Goal: Task Accomplishment & Management: Use online tool/utility

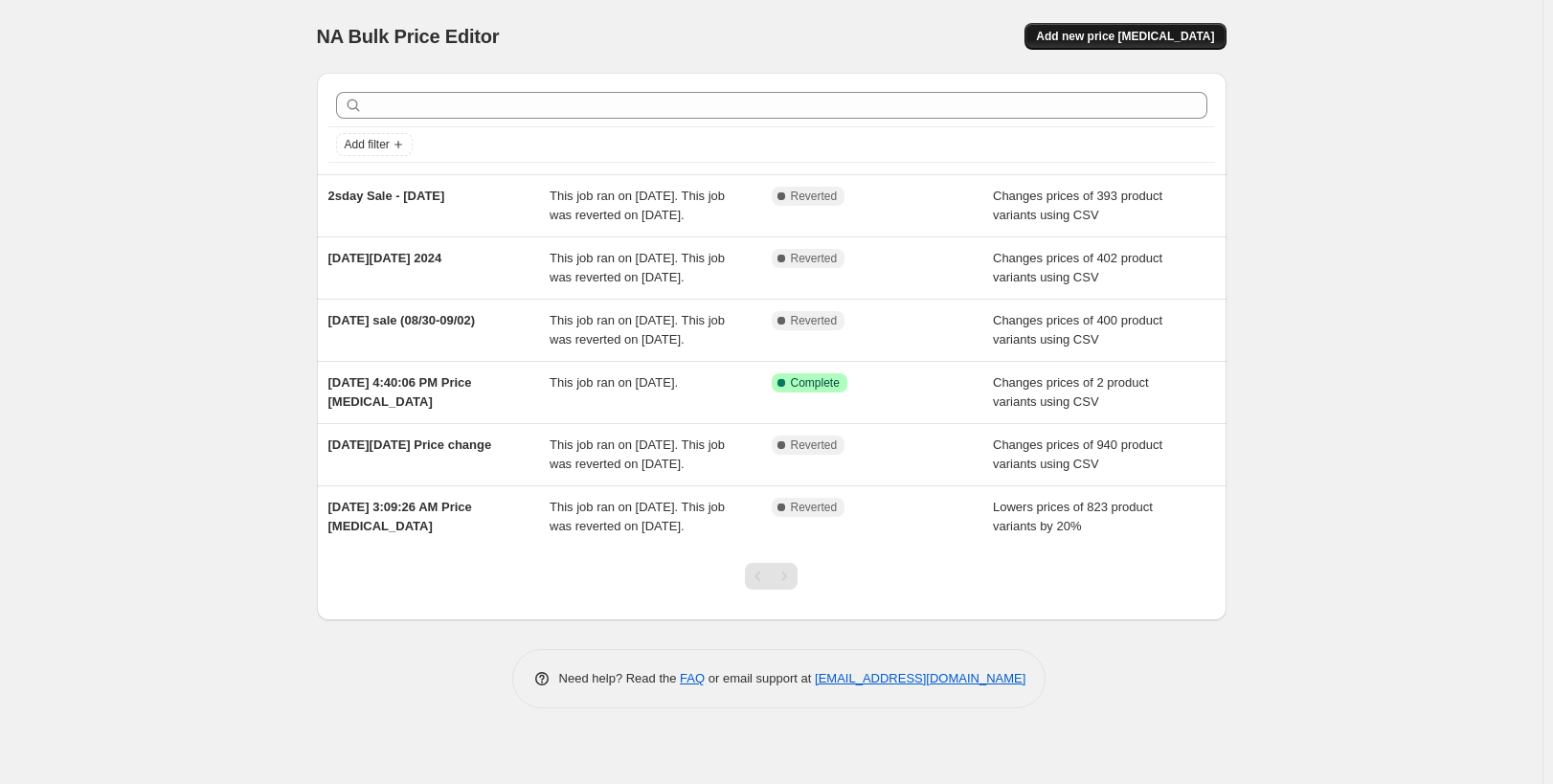
click at [1126, 41] on span "Add new price change job" at bounding box center [1125, 37] width 178 height 15
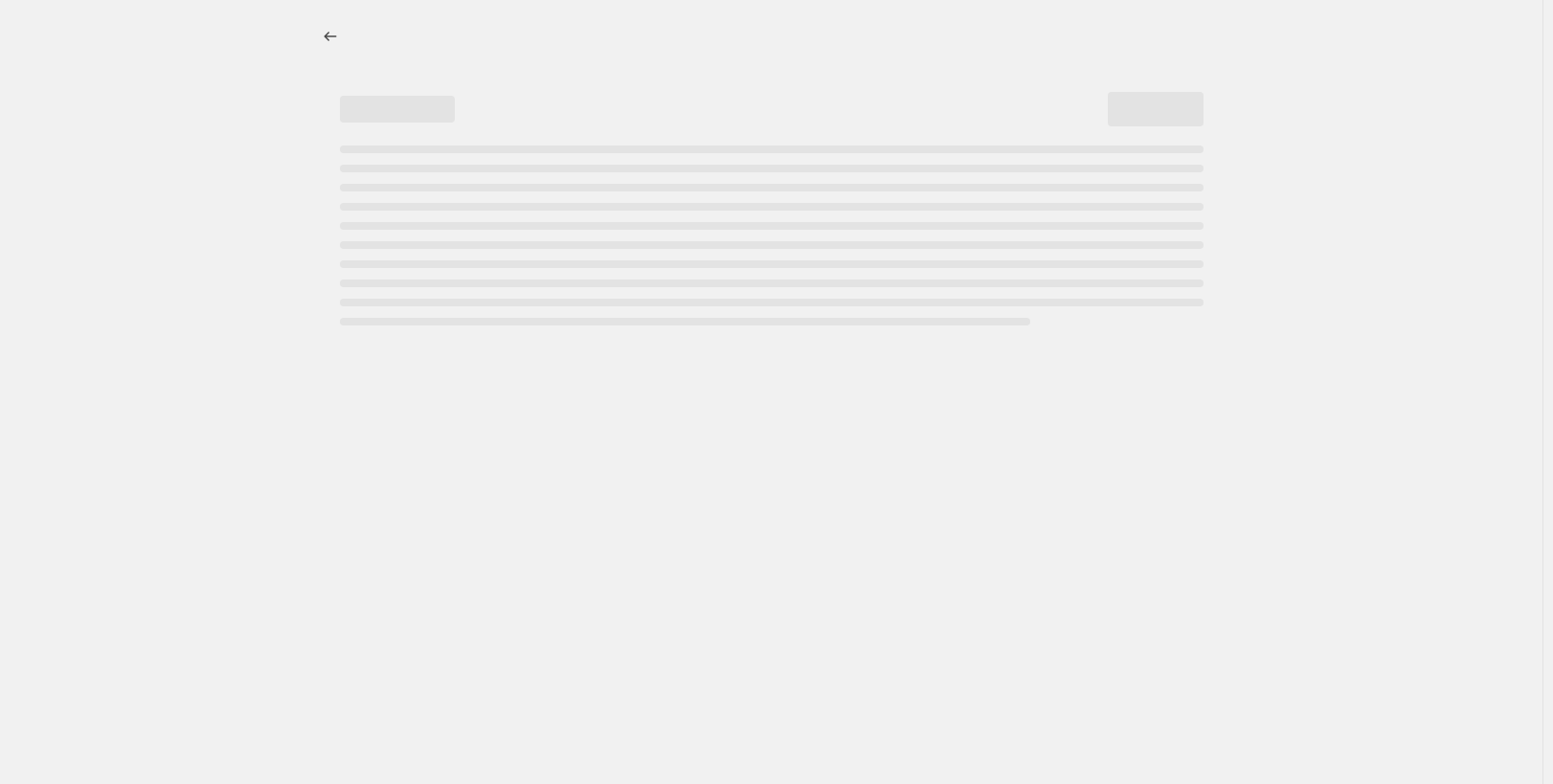
select select "percentage"
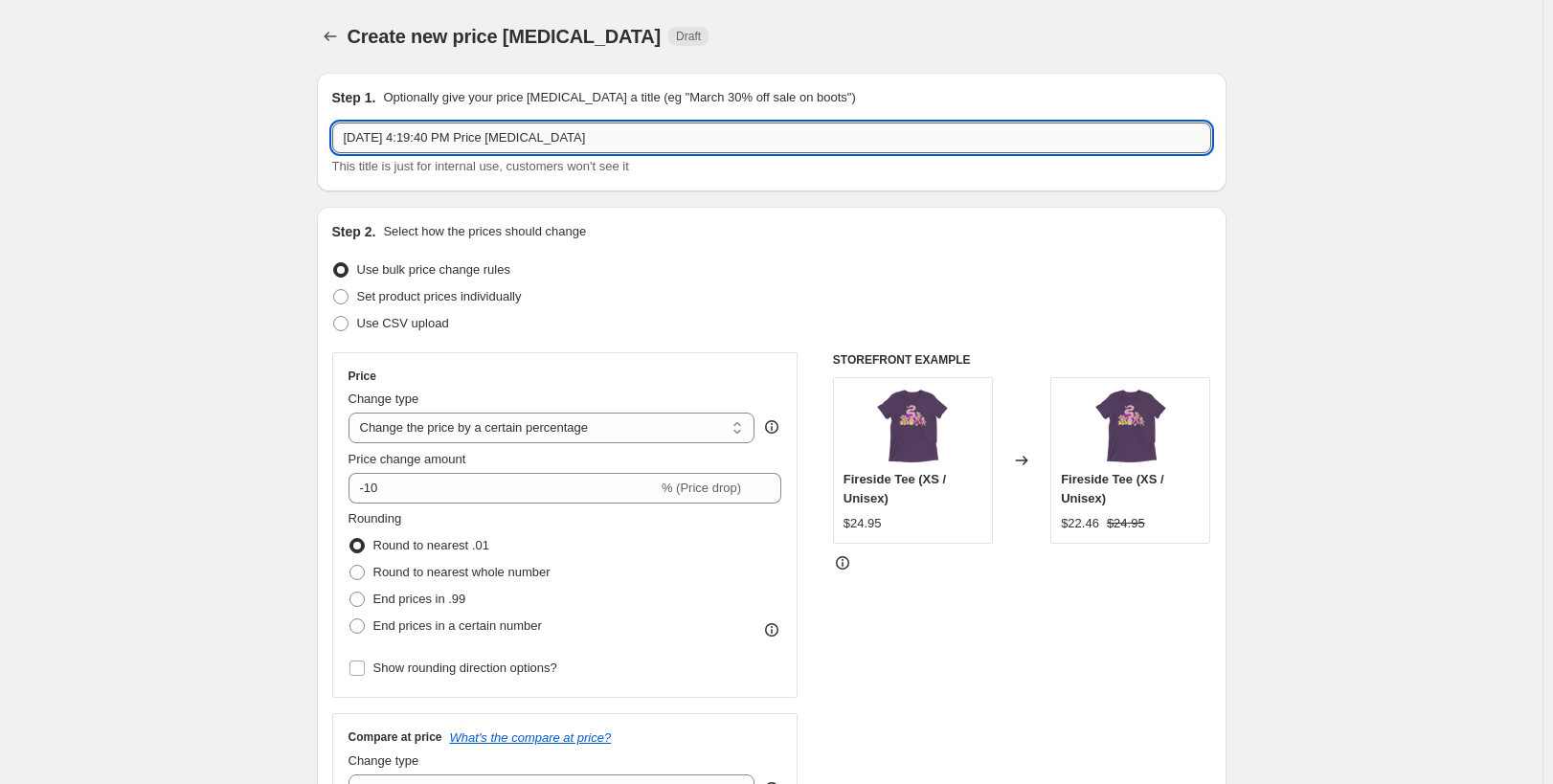
click at [646, 145] on input "Aug 27, 2025, 4:19:40 PM Price change job" at bounding box center [771, 138] width 879 height 31
click at [381, 138] on input "Aug 27, 2025, 4:19:40 PM Price change job" at bounding box center [771, 138] width 879 height 31
type input "Aug 29, 2025 Back to school sale"
click at [390, 321] on span "Use CSV upload" at bounding box center [402, 323] width 92 height 14
click at [334, 316] on input "Use CSV upload" at bounding box center [333, 316] width 1 height 1
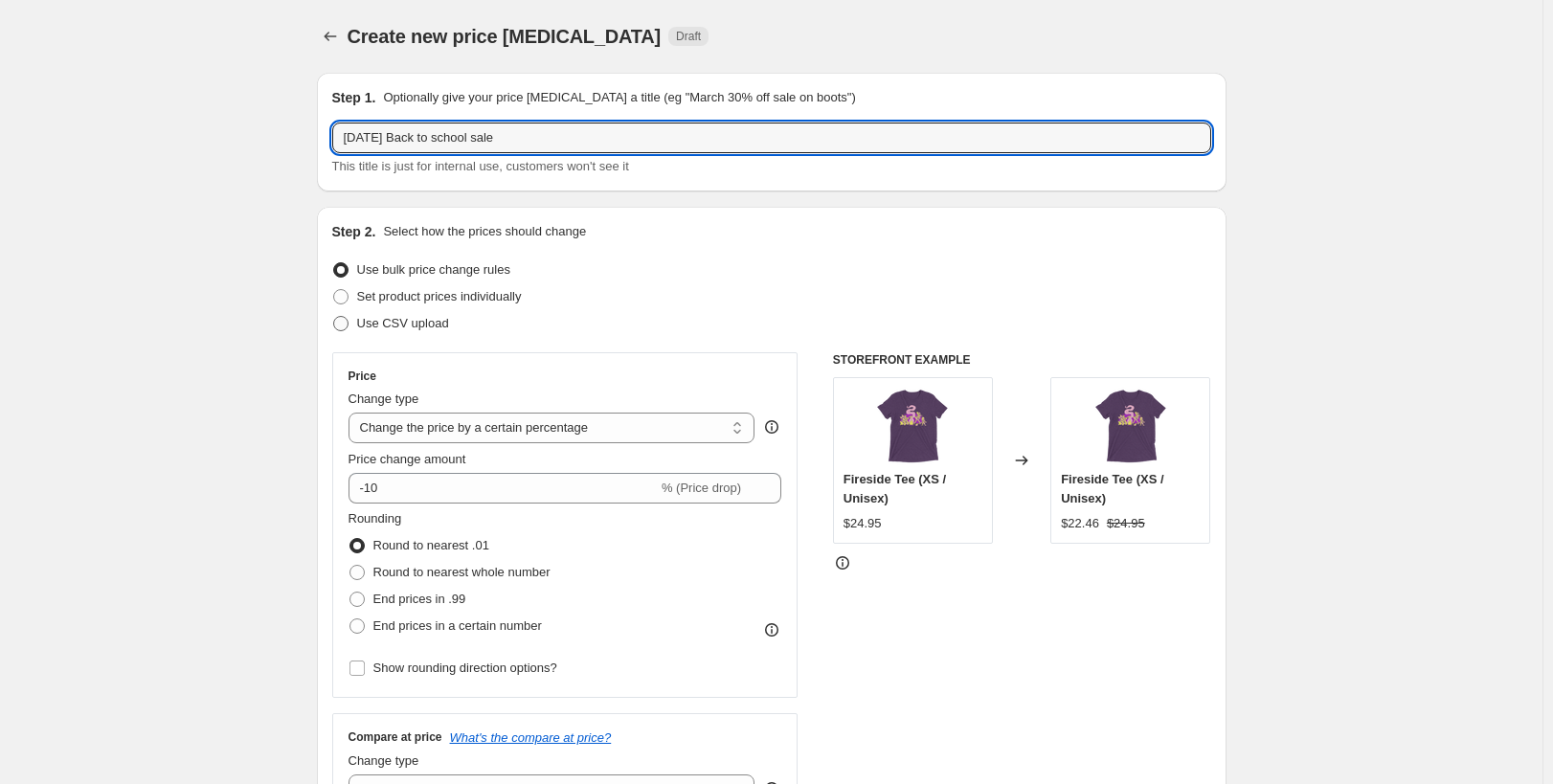
radio input "true"
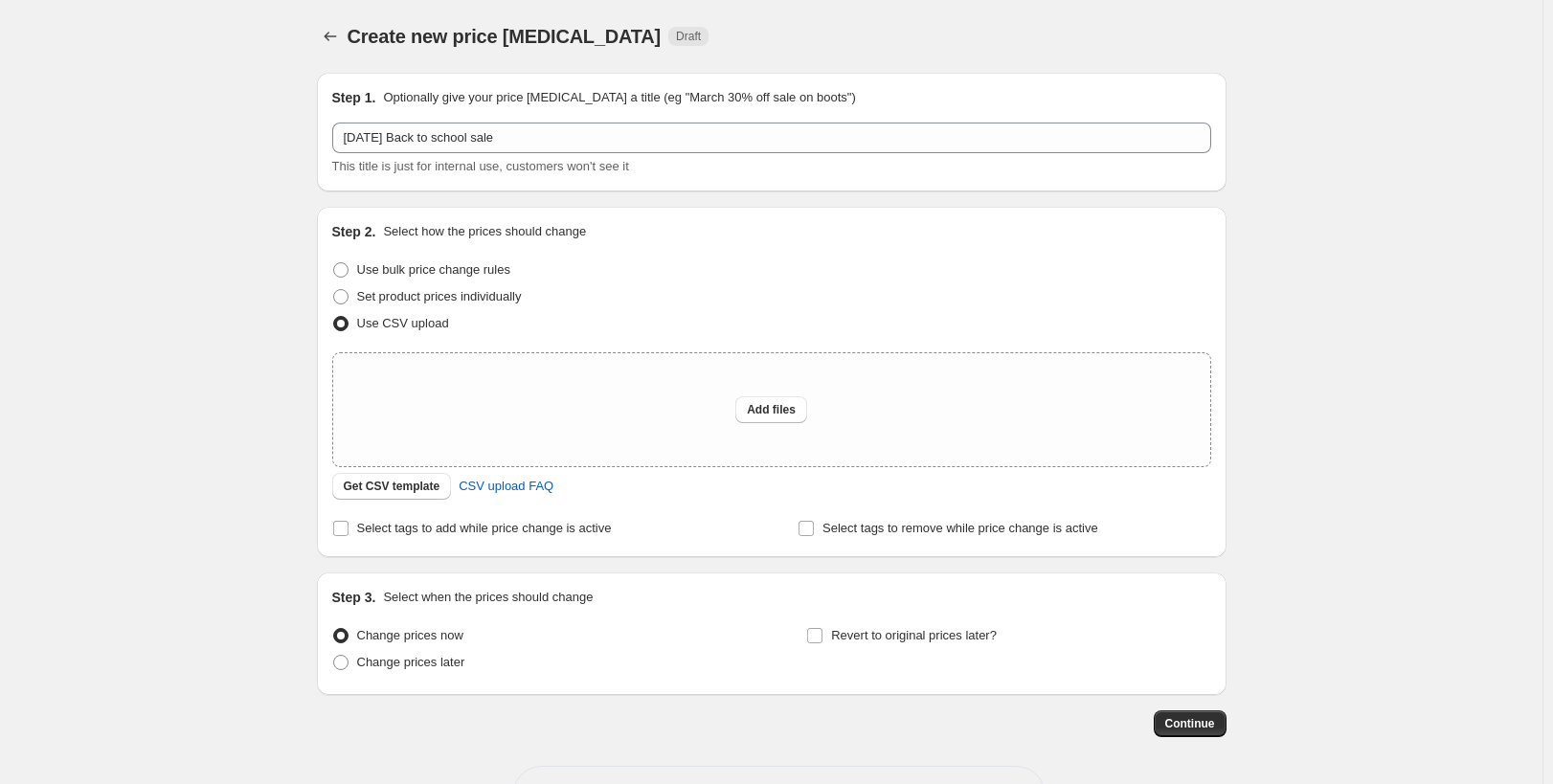
scroll to position [69, 0]
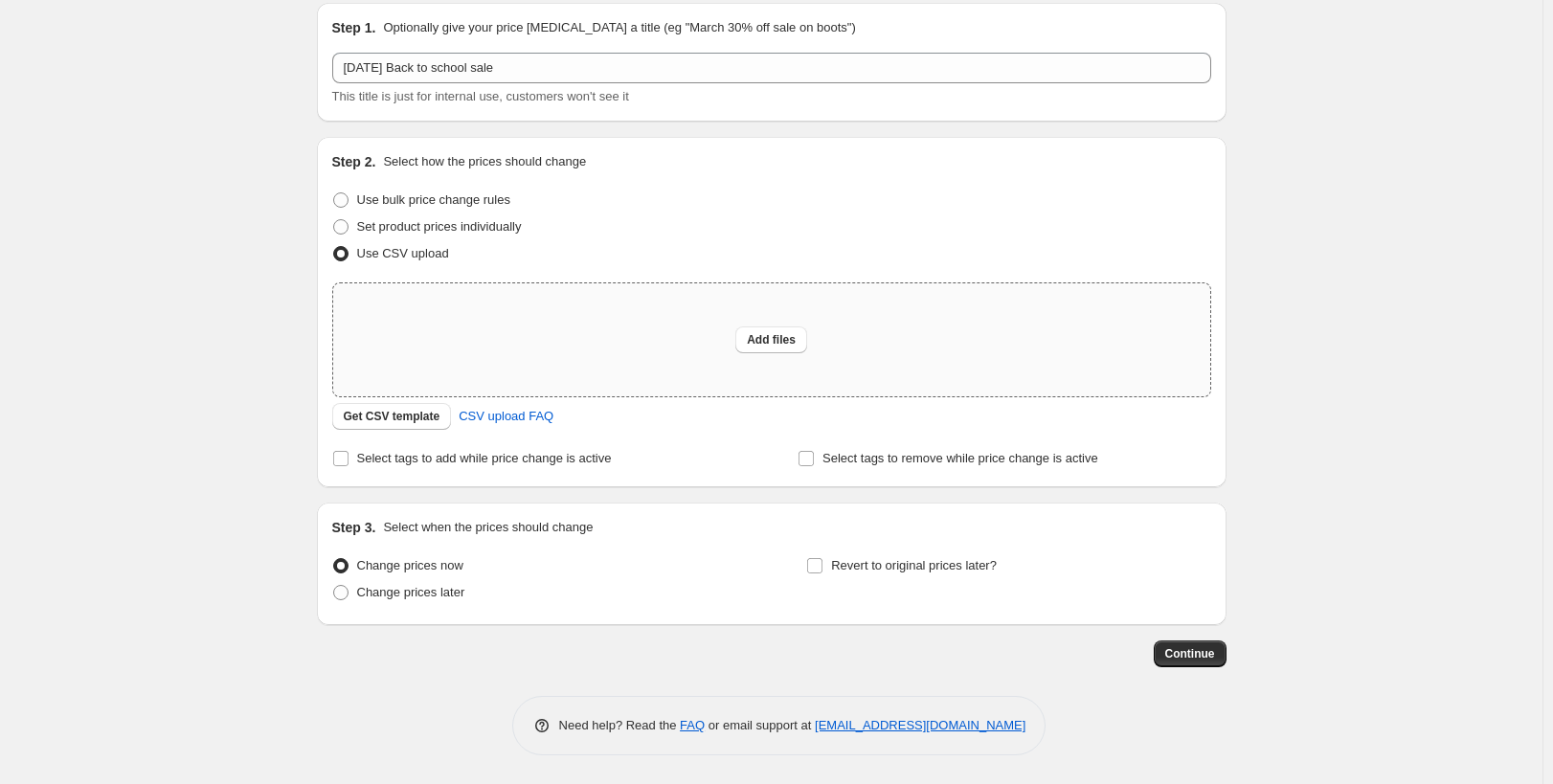
click at [768, 325] on div "Add files" at bounding box center [771, 339] width 877 height 113
type input "C:\fakepath\NADDPOD-Sale-08-29-25.csv"
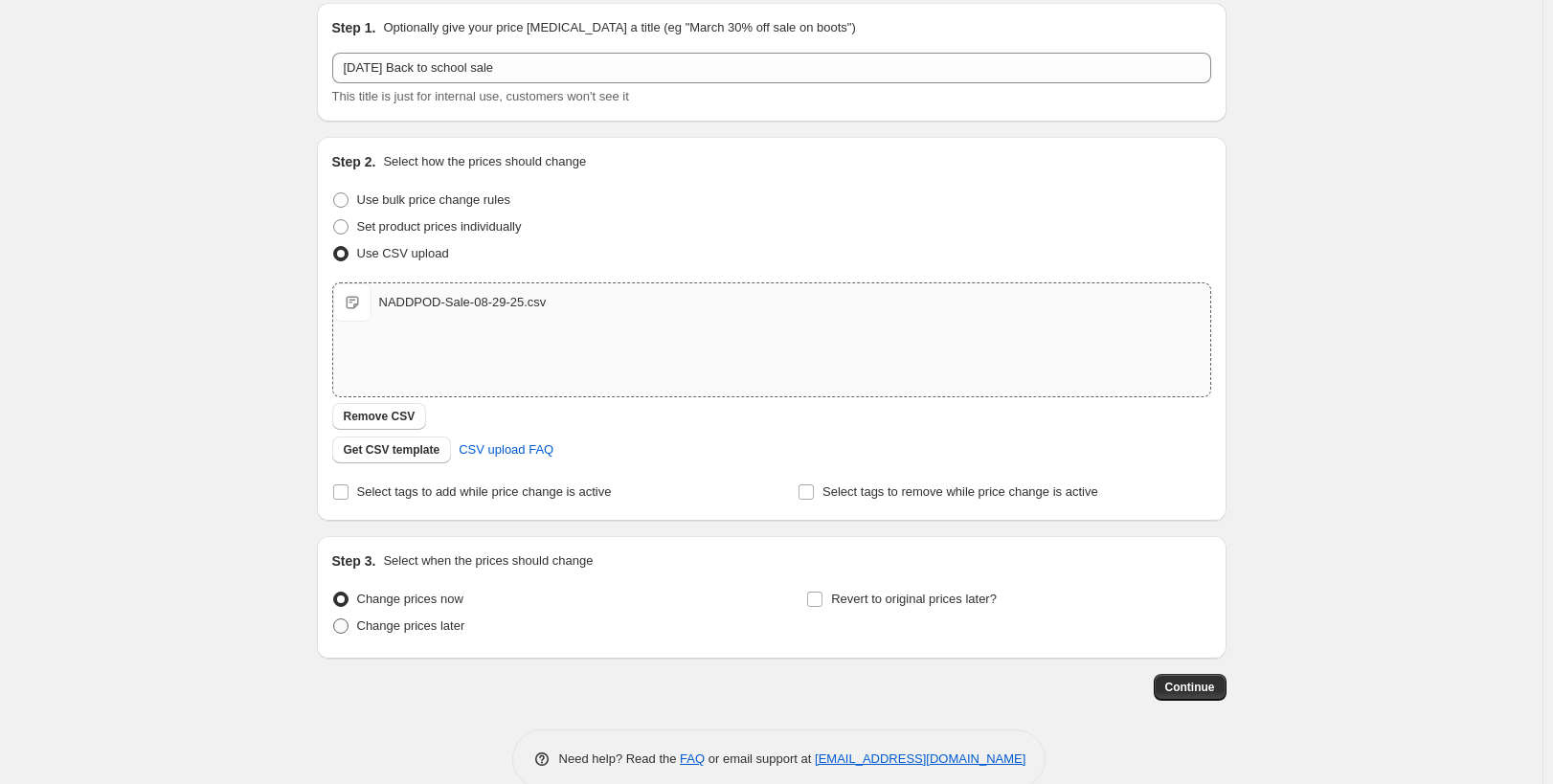
click at [416, 624] on span "Change prices later" at bounding box center [411, 625] width 108 height 14
click at [334, 619] on input "Change prices later" at bounding box center [333, 618] width 1 height 1
radio input "true"
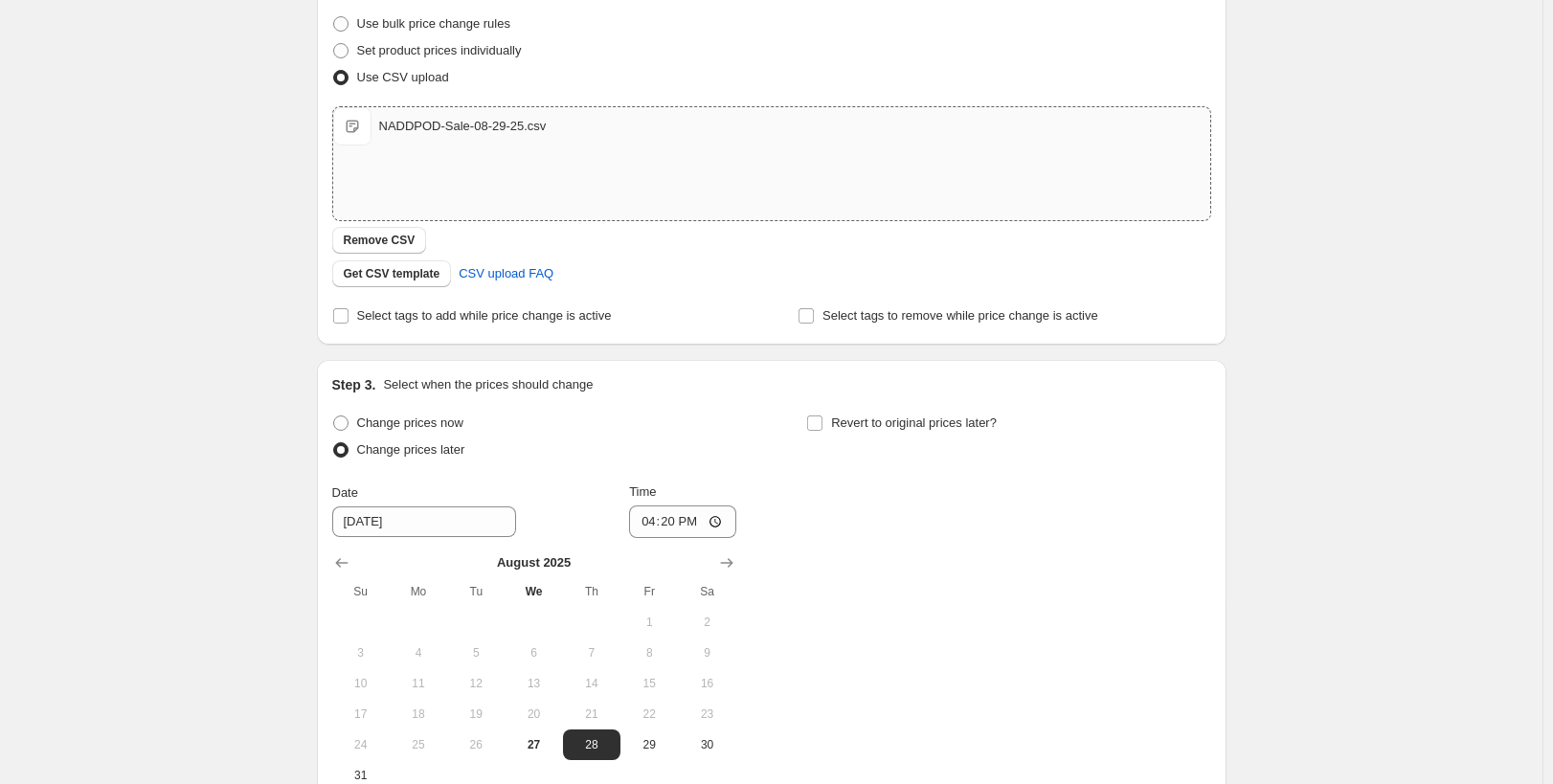
scroll to position [333, 0]
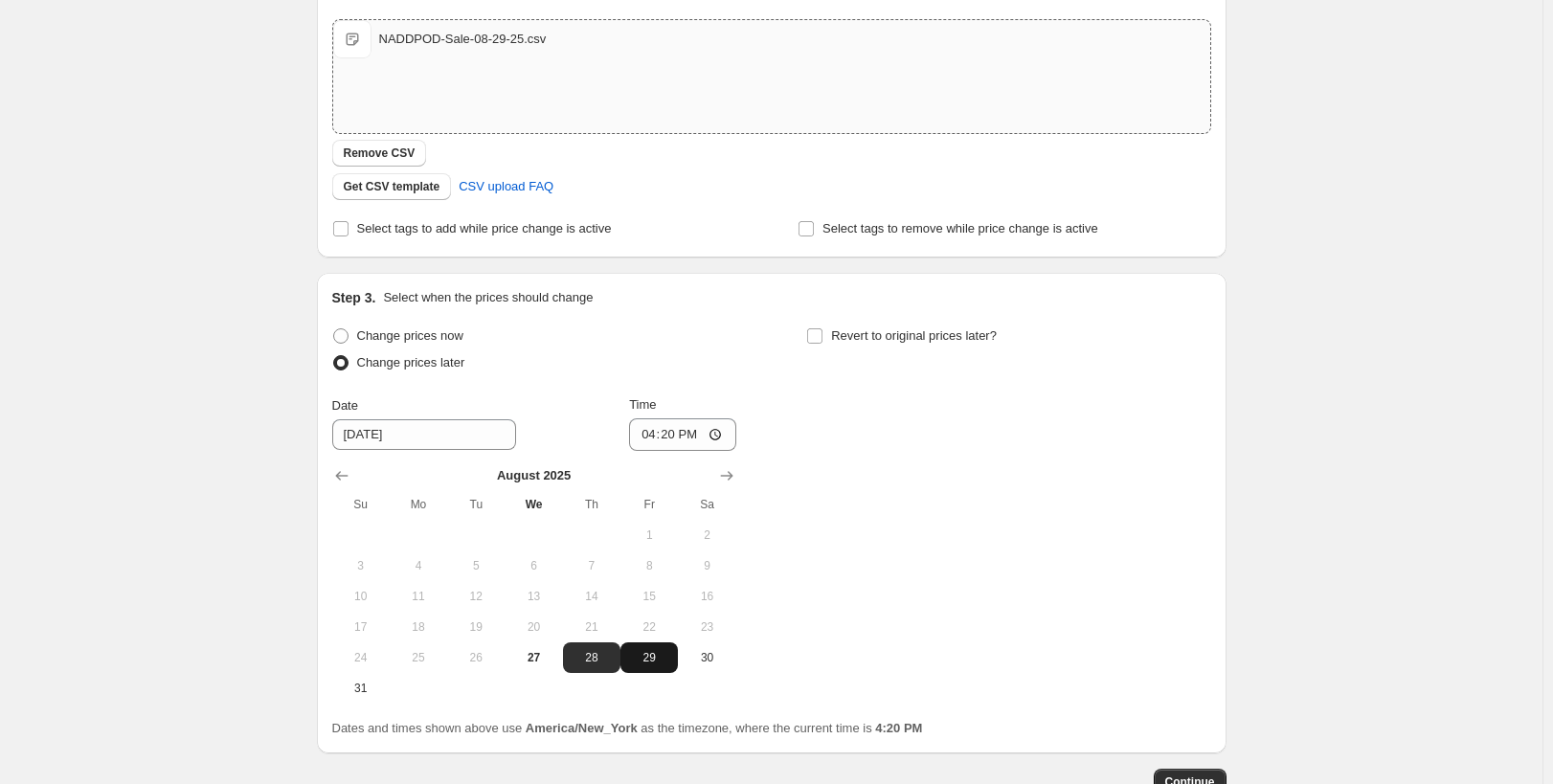
click at [658, 658] on span "29" at bounding box center [649, 658] width 42 height 15
type input "8/29/2025"
click at [680, 431] on input "16:20" at bounding box center [682, 435] width 107 height 33
click at [652, 427] on input "16:20" at bounding box center [682, 435] width 107 height 33
click at [655, 445] on input "16:20" at bounding box center [682, 435] width 107 height 33
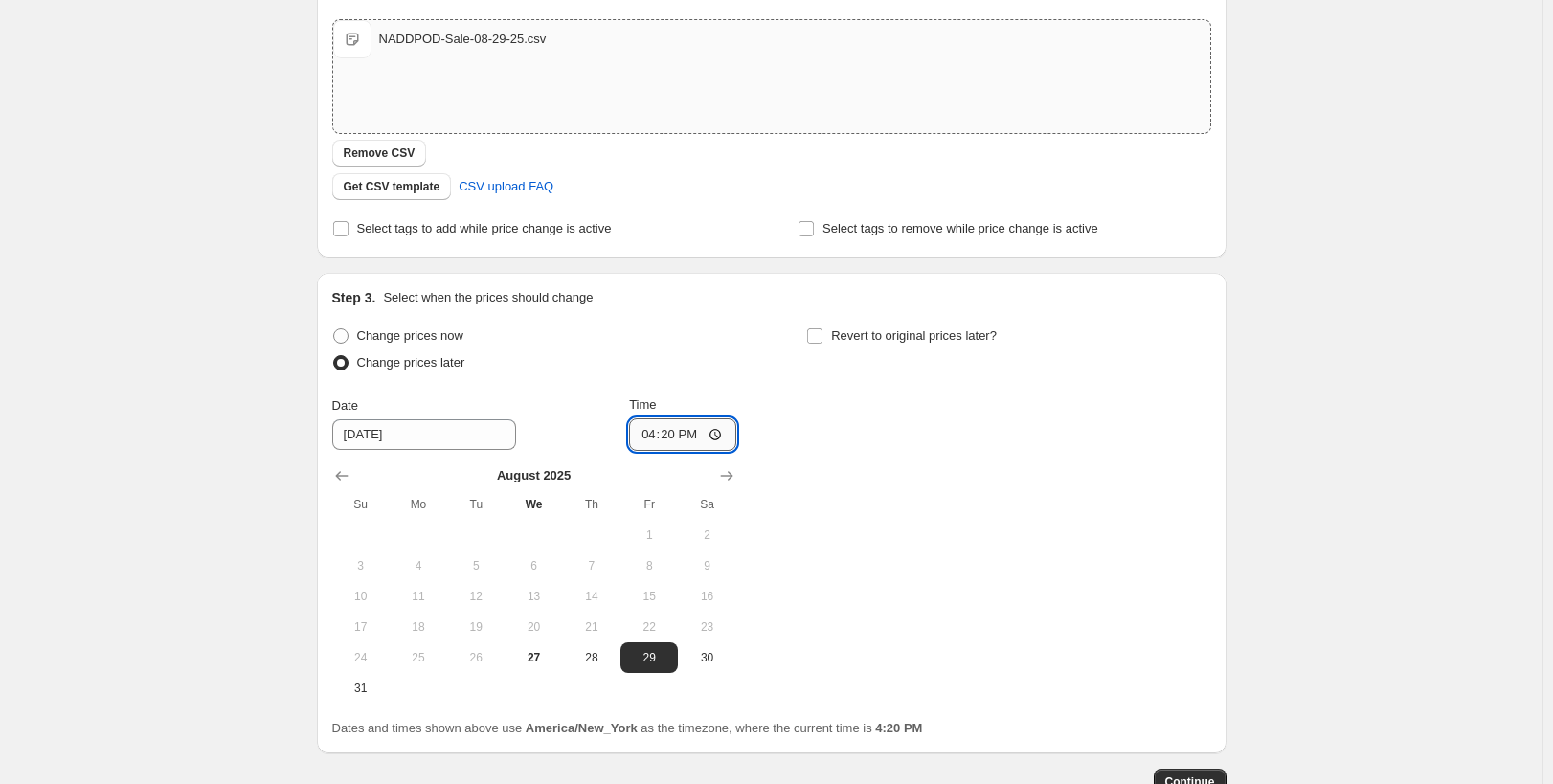
click at [654, 435] on input "16:20" at bounding box center [682, 435] width 107 height 33
type input "00:00"
click at [949, 524] on div "Change prices now Change prices later Date 8/29/2025 Time 00:00 August 2025 Su …" at bounding box center [771, 512] width 879 height 381
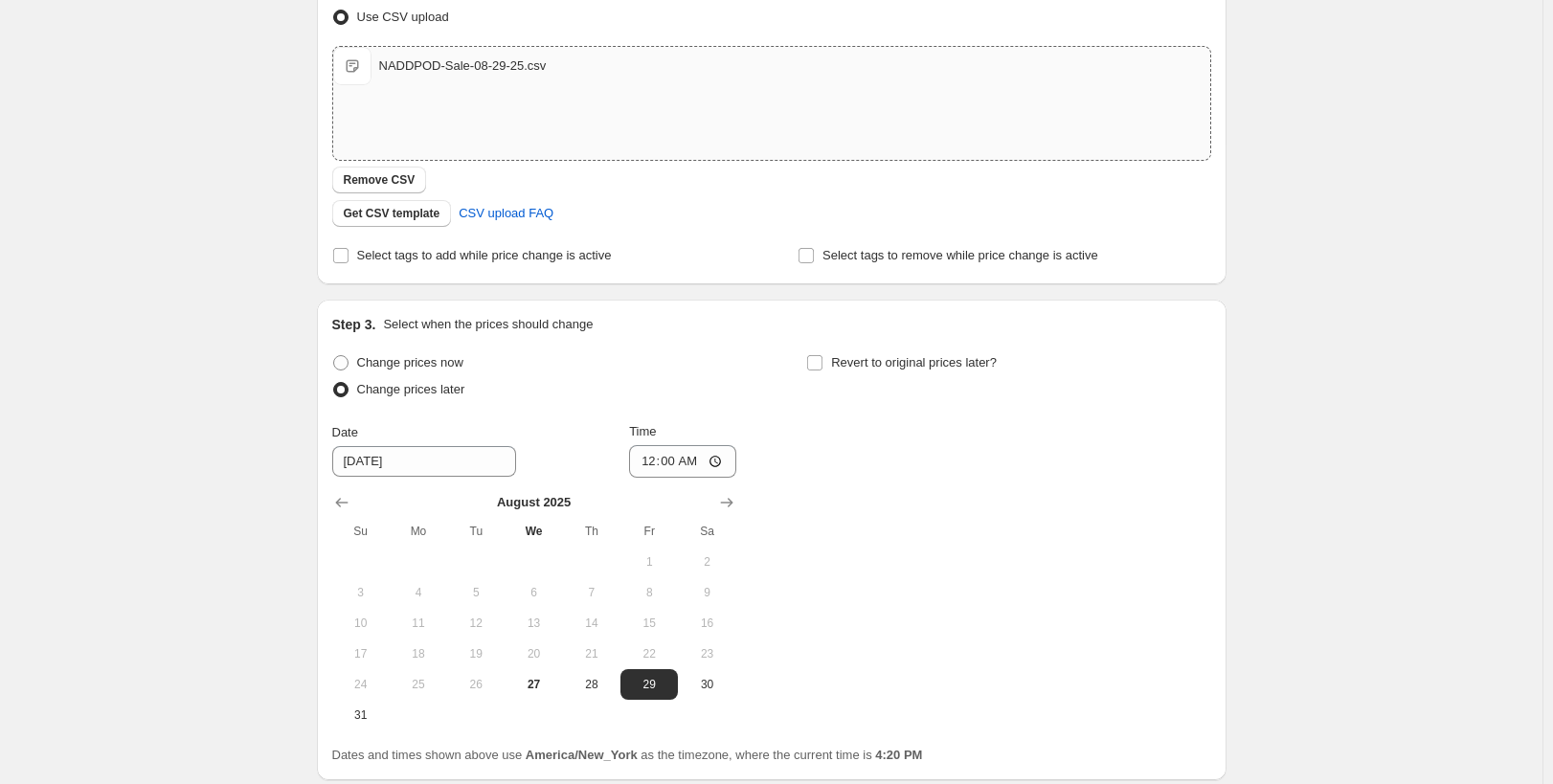
scroll to position [461, 0]
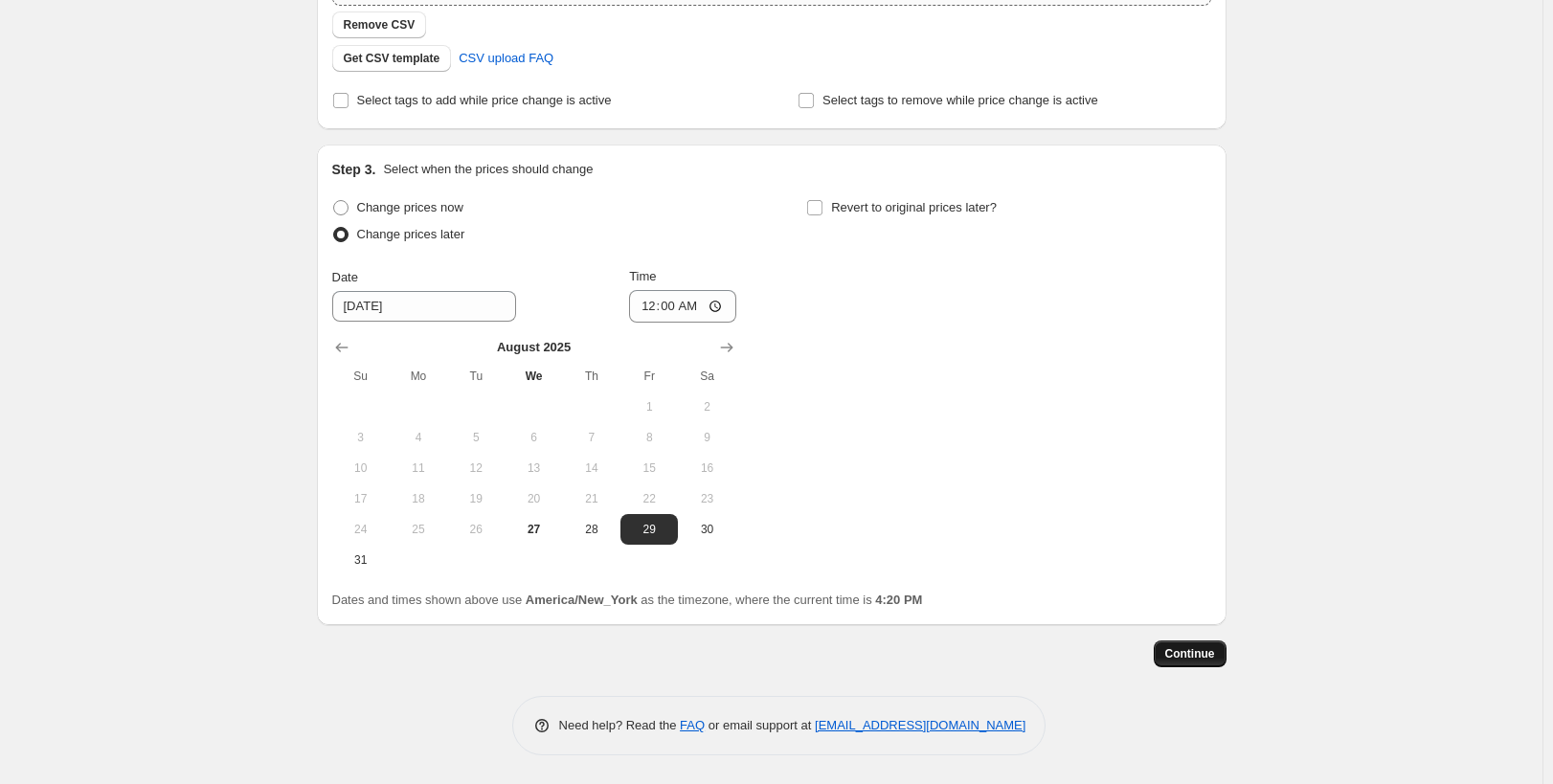
click at [1185, 650] on span "Continue" at bounding box center [1190, 654] width 50 height 15
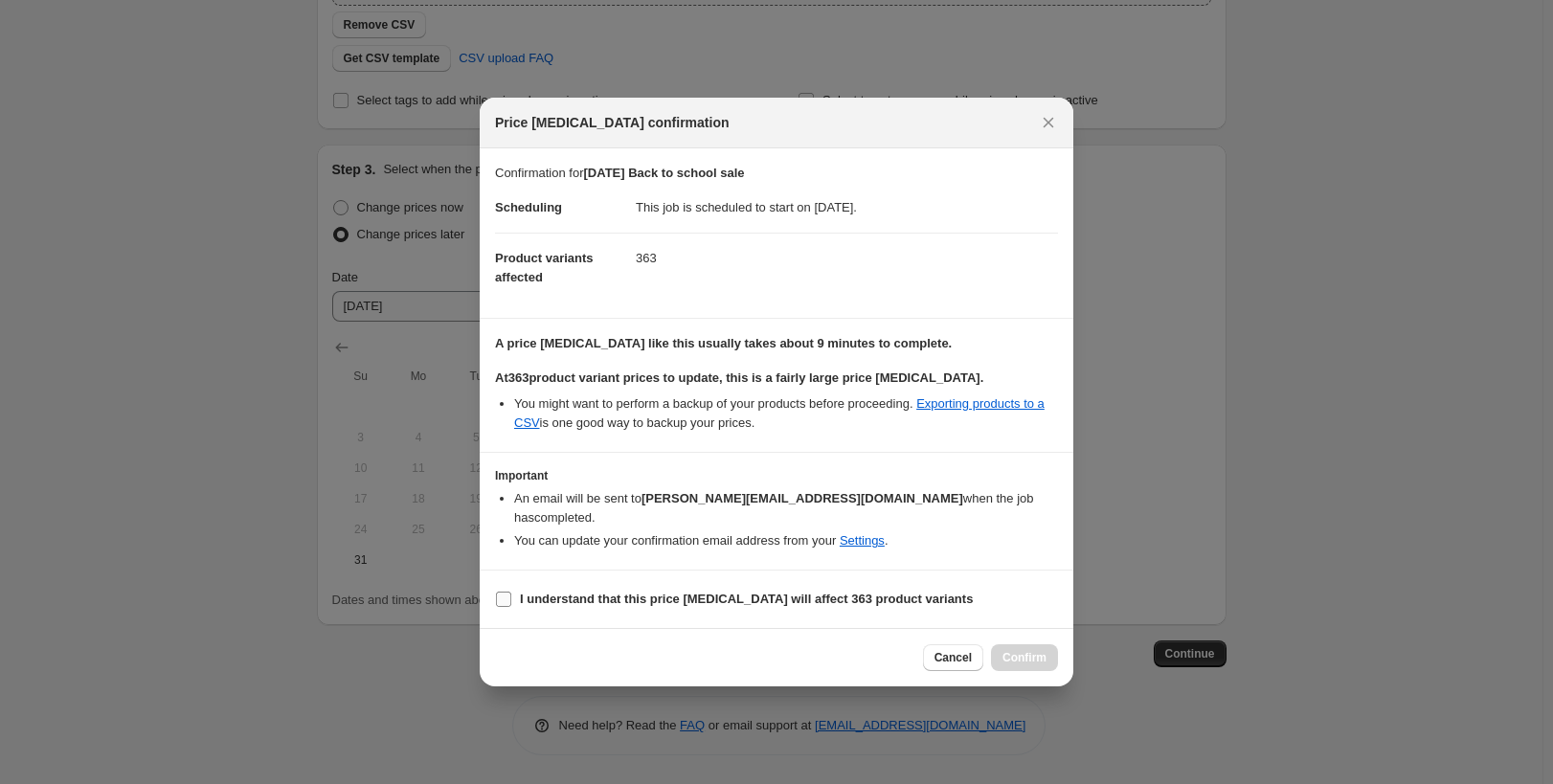
click at [787, 591] on b "I understand that this price change job will affect 363 product variants" at bounding box center [746, 598] width 452 height 14
click at [511, 591] on input "I understand that this price change job will affect 363 product variants" at bounding box center [504, 599] width 15 height 15
checkbox input "true"
click at [1030, 650] on span "Confirm" at bounding box center [1024, 658] width 44 height 15
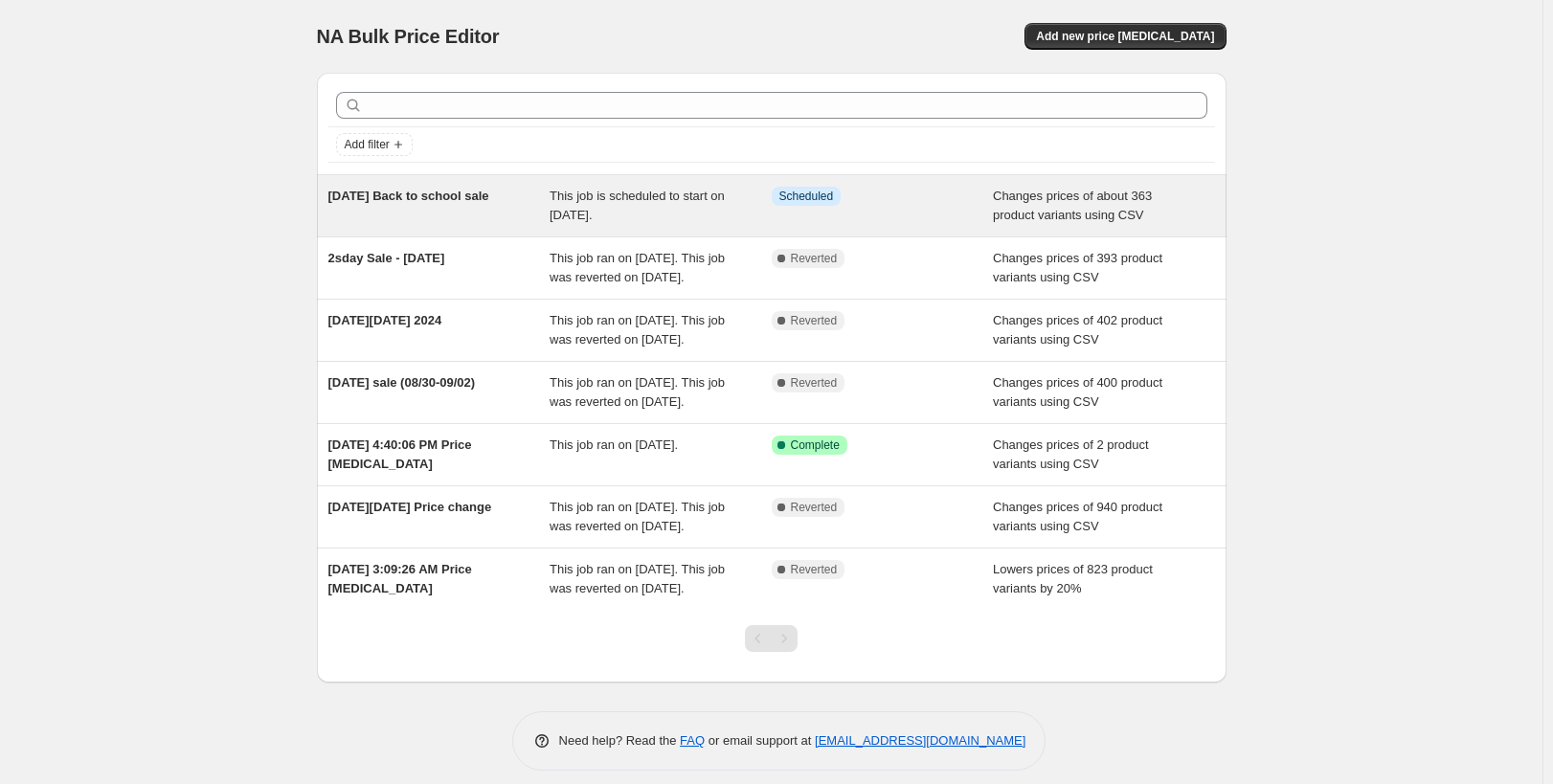
click at [631, 199] on span "This job is scheduled to start on August 29, 2025." at bounding box center [638, 205] width 176 height 34
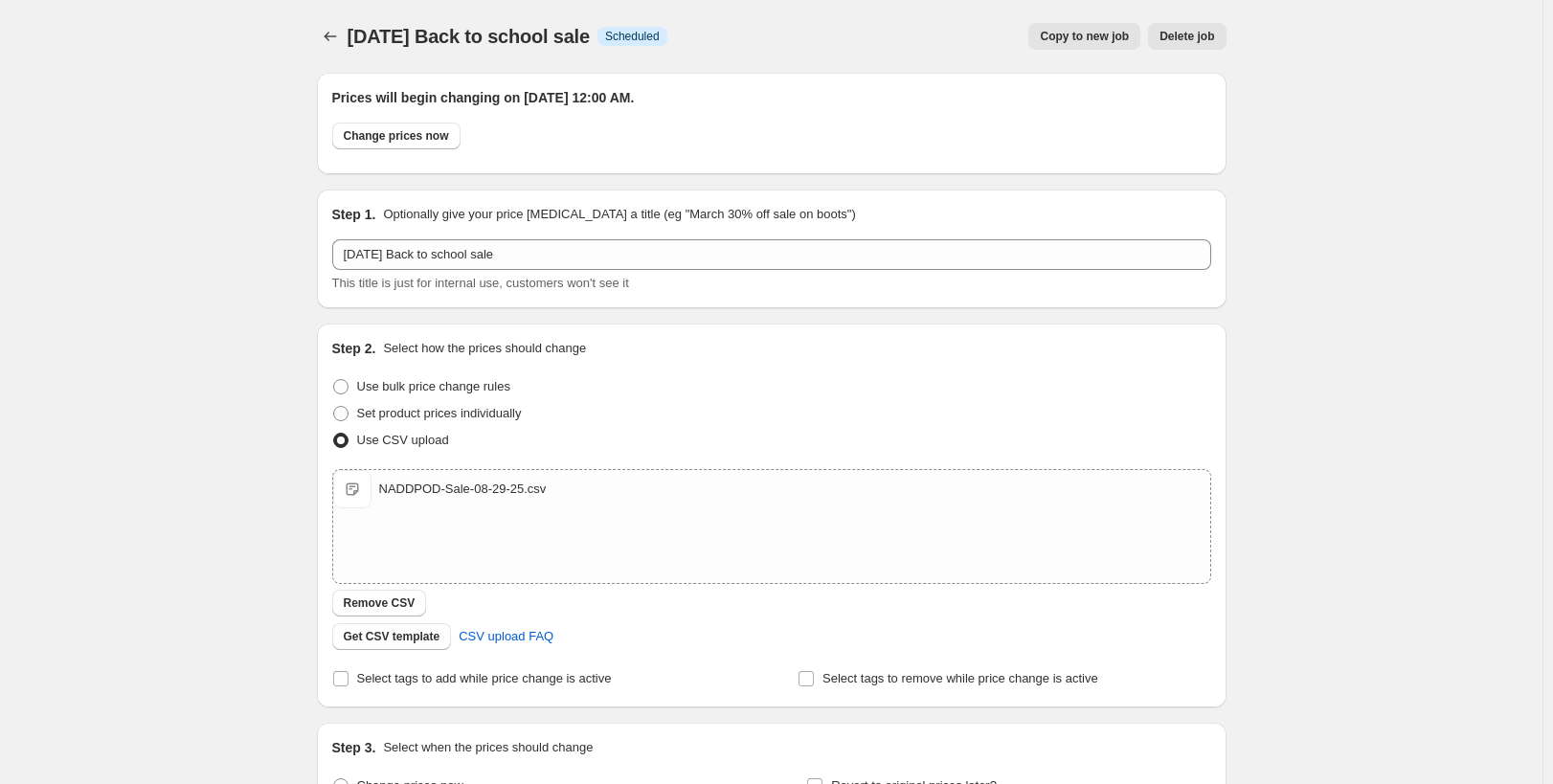
scroll to position [578, 0]
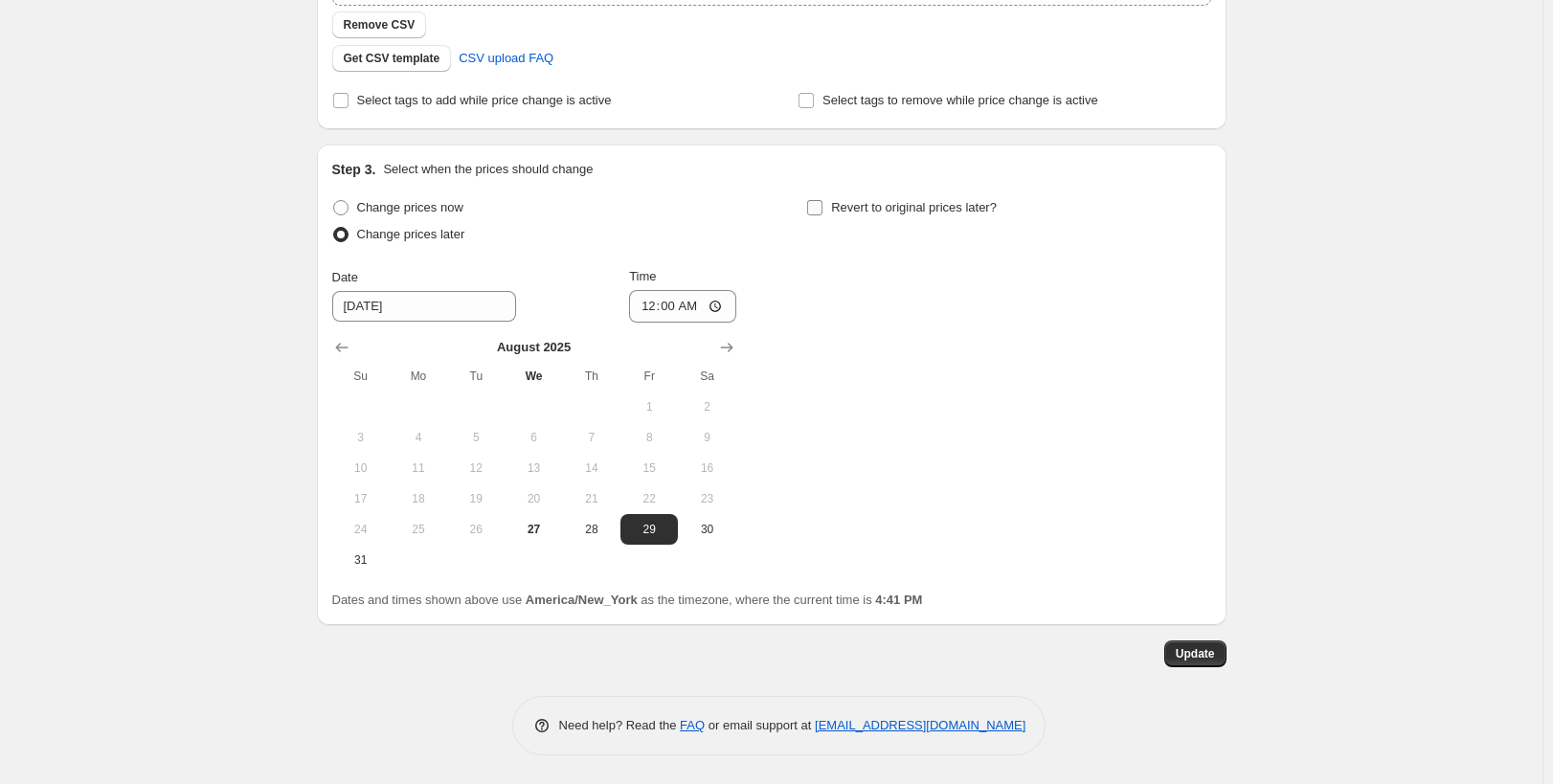
click at [889, 203] on span "Revert to original prices later?" at bounding box center [913, 206] width 166 height 14
click at [823, 203] on input "Revert to original prices later?" at bounding box center [815, 207] width 15 height 15
checkbox input "true"
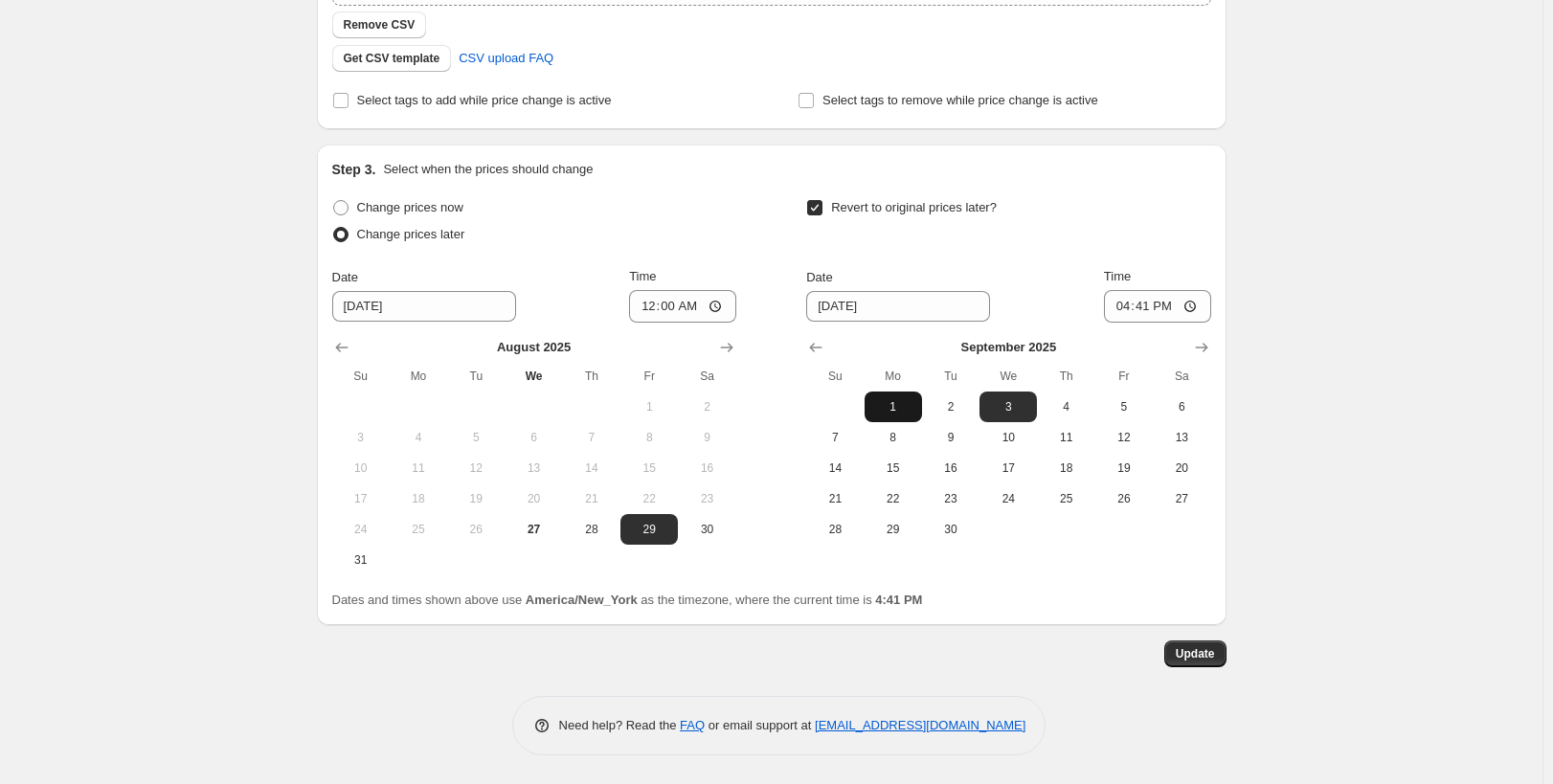
click at [905, 399] on span "1" at bounding box center [893, 407] width 42 height 15
type input "9/1/2025"
click at [1160, 303] on input "16:41" at bounding box center [1157, 307] width 107 height 33
click at [1132, 304] on input "16:41" at bounding box center [1157, 307] width 107 height 33
type input "23:59"
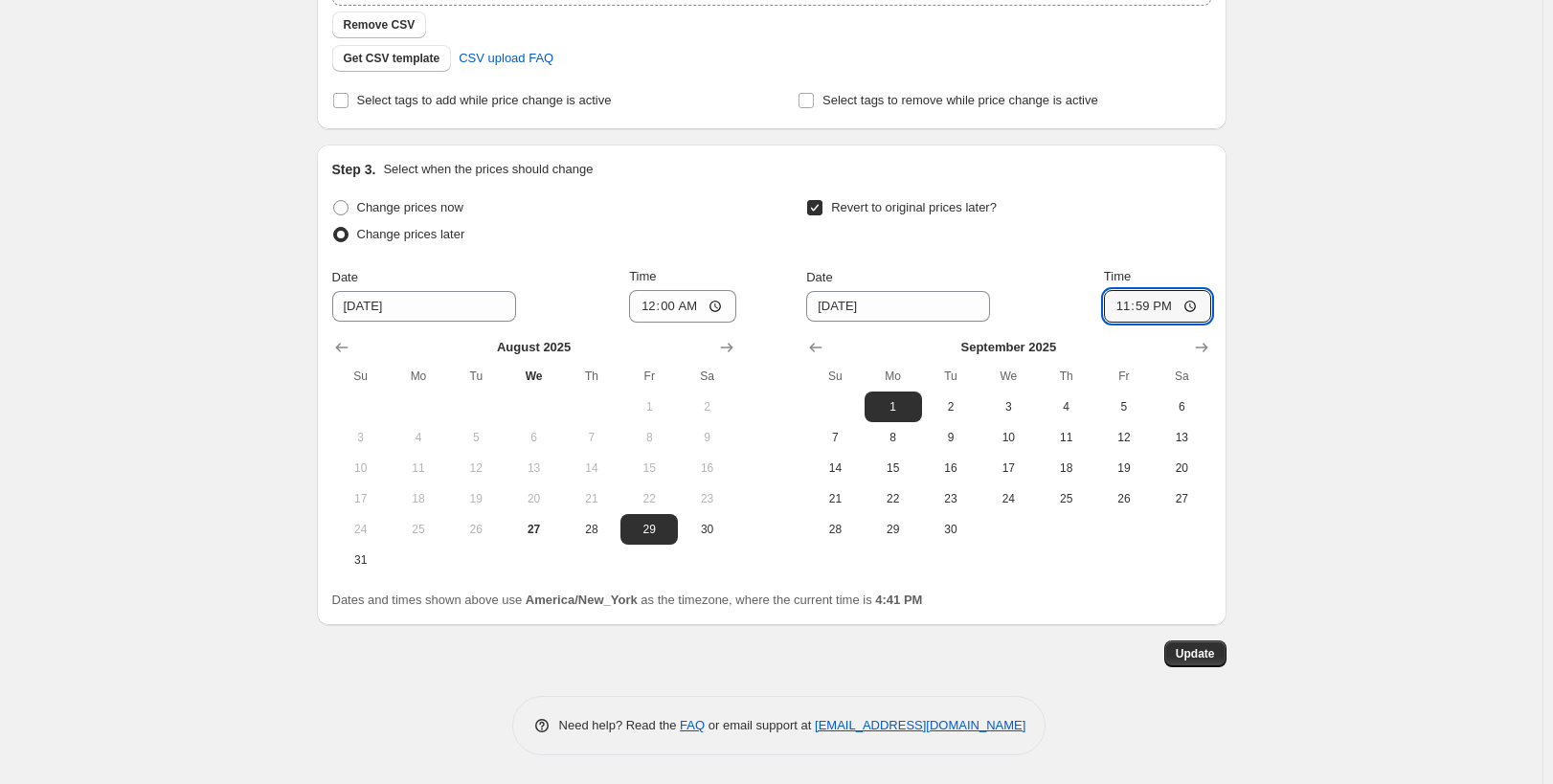
click at [1123, 327] on div "September 2025 Su Mo Tu We Th Fr Sa 1 2 3 4 5 6 7 8 9 10 11 12 13 14 15 16 17 1…" at bounding box center [1000, 433] width 420 height 222
click at [952, 403] on span "2" at bounding box center [951, 407] width 42 height 15
type input "9/2/2025"
click at [1123, 316] on input "23:59" at bounding box center [1157, 307] width 107 height 33
type input "16:59"
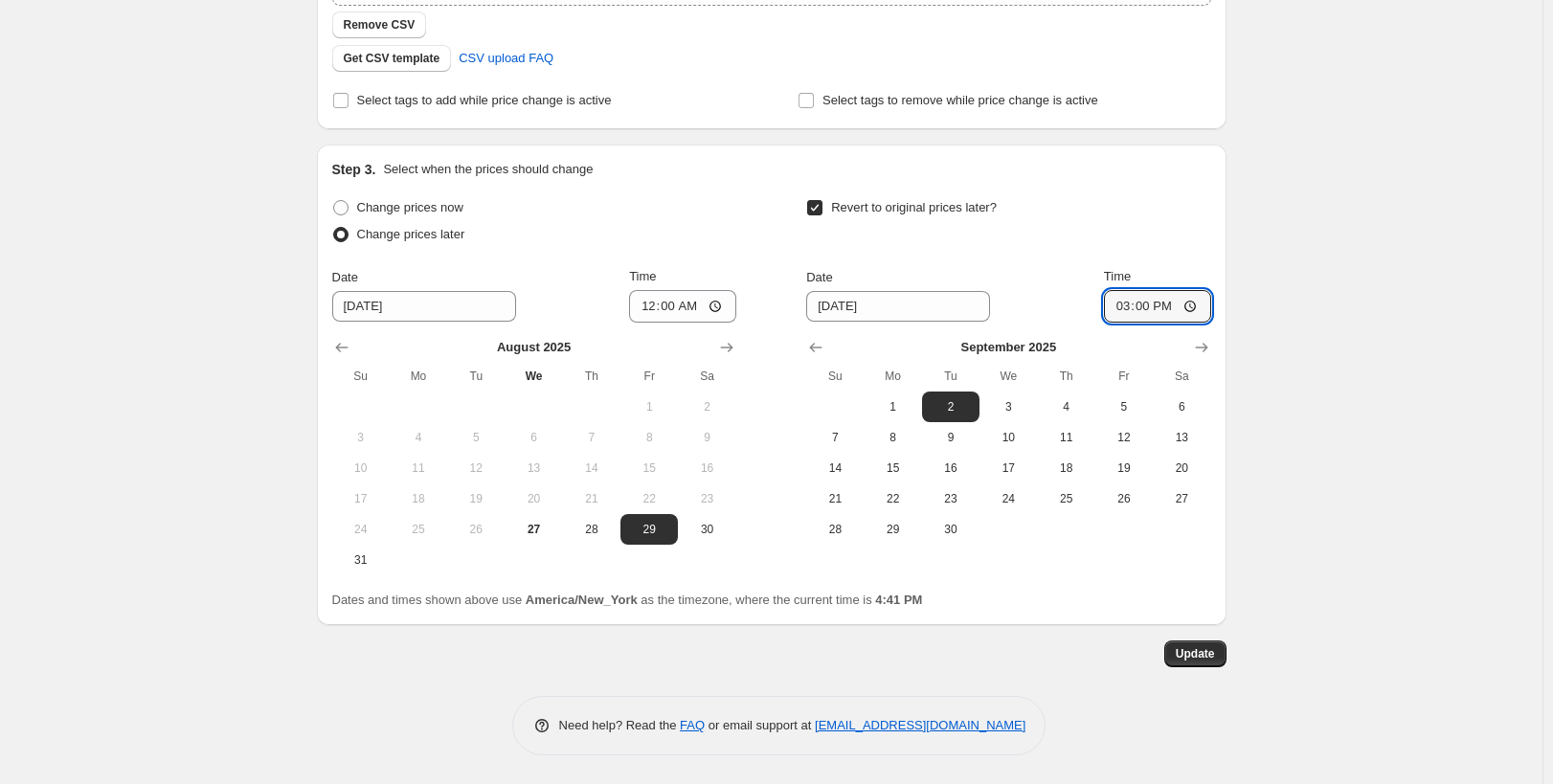
type input "03:00"
click at [1187, 661] on span "Update" at bounding box center [1195, 654] width 40 height 15
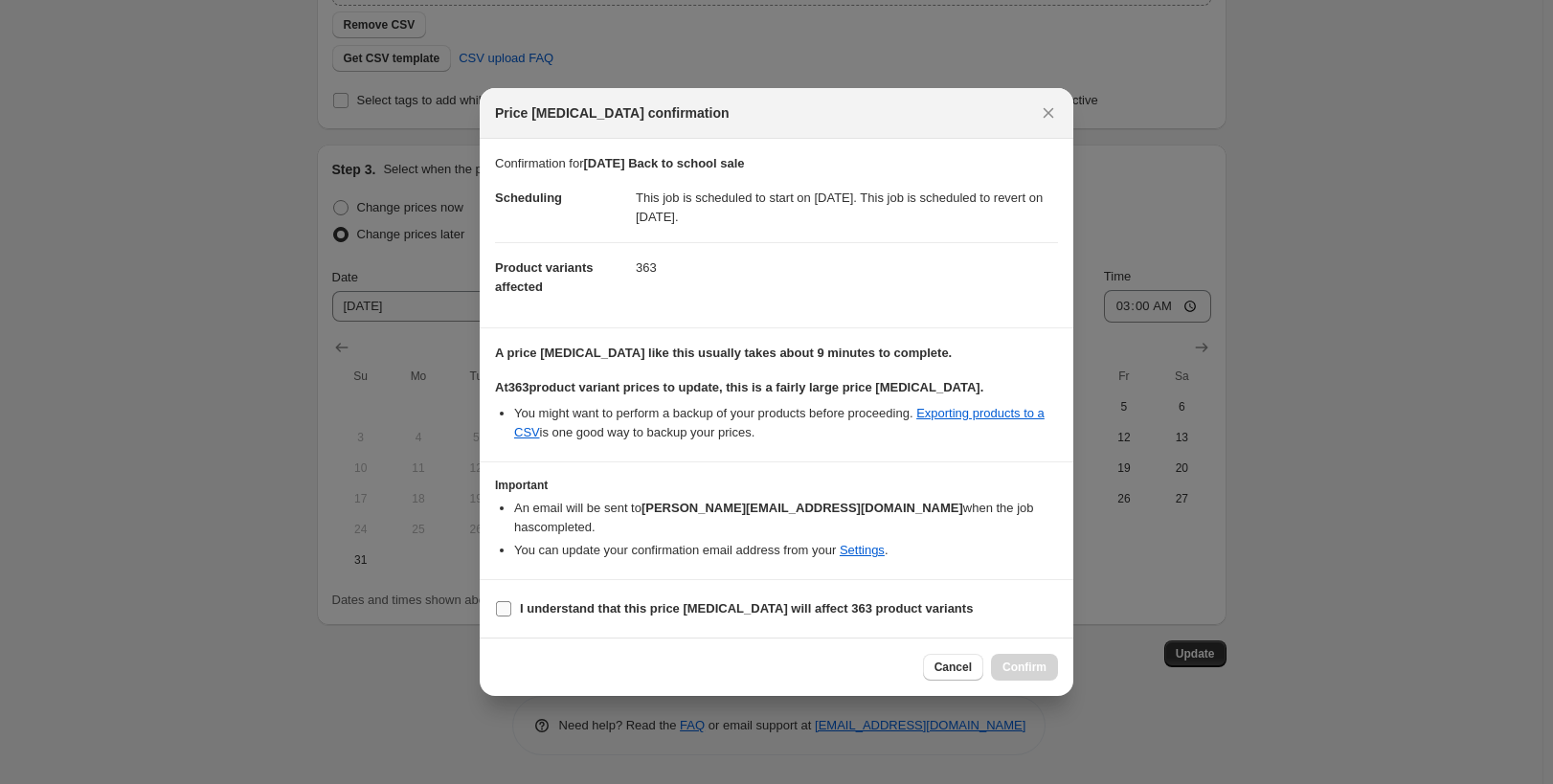
click at [601, 601] on b "I understand that this price change job will affect 363 product variants" at bounding box center [746, 608] width 452 height 14
click at [511, 601] on input "I understand that this price change job will affect 363 product variants" at bounding box center [504, 608] width 15 height 15
checkbox input "true"
click at [1015, 654] on button "Confirm" at bounding box center [1023, 667] width 67 height 27
